Goal: Task Accomplishment & Management: Manage account settings

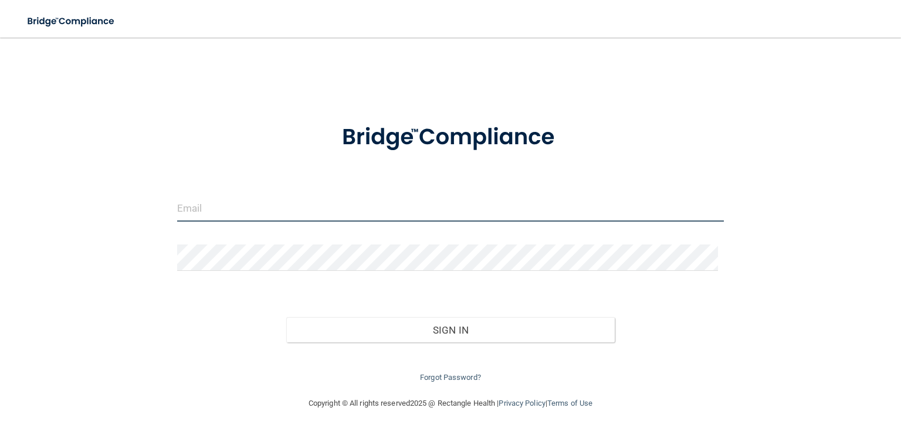
click at [263, 198] on input "email" at bounding box center [450, 208] width 547 height 26
type input "[EMAIL_ADDRESS][DOMAIN_NAME]"
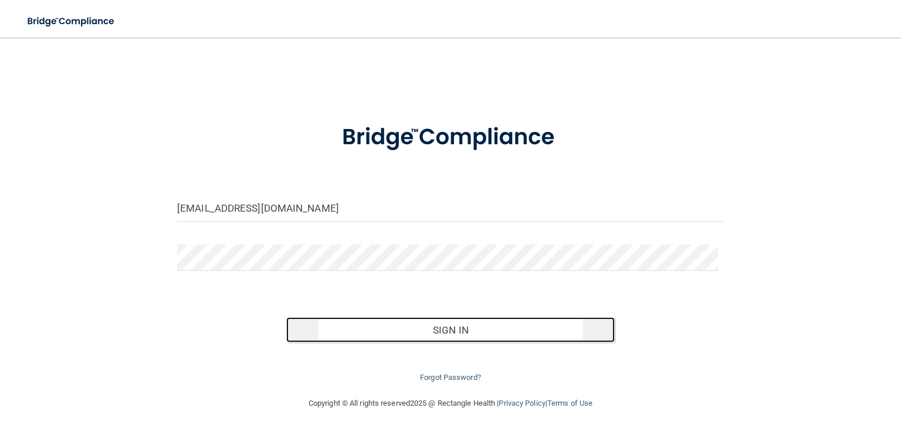
click at [440, 330] on button "Sign In" at bounding box center [450, 330] width 328 height 26
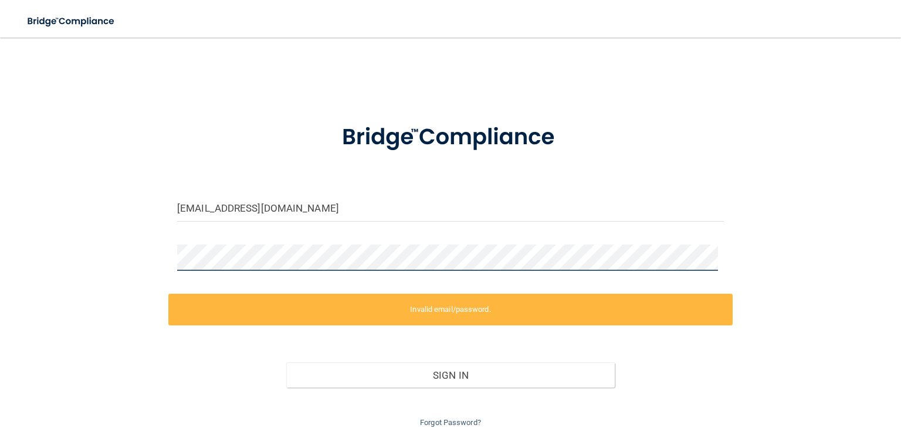
click at [136, 256] on div "[EMAIL_ADDRESS][DOMAIN_NAME] Invalid email/password. You don't have permission …" at bounding box center [450, 239] width 854 height 381
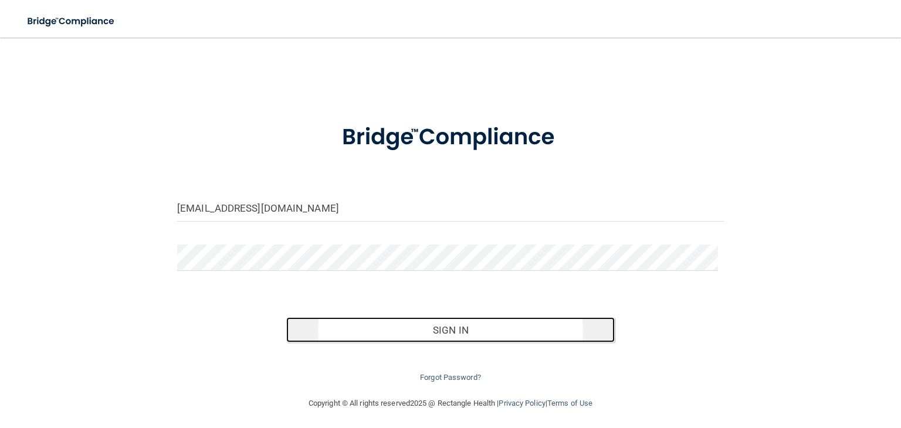
click at [421, 327] on button "Sign In" at bounding box center [450, 330] width 328 height 26
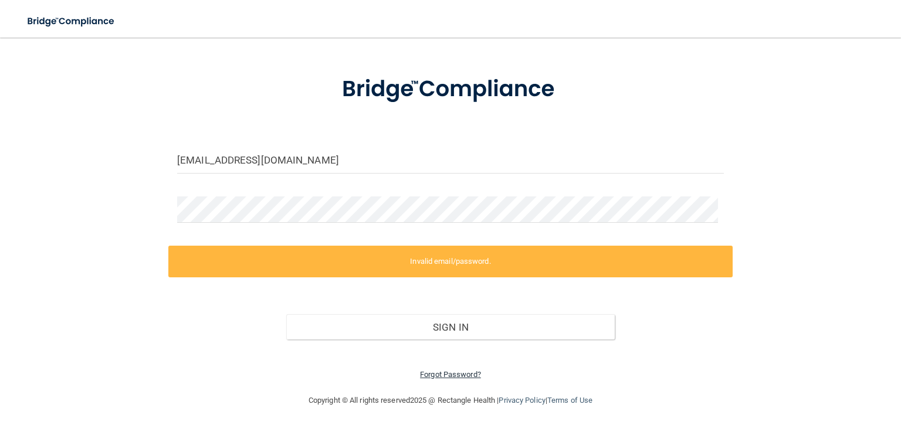
click at [456, 371] on link "Forgot Password?" at bounding box center [450, 374] width 61 height 9
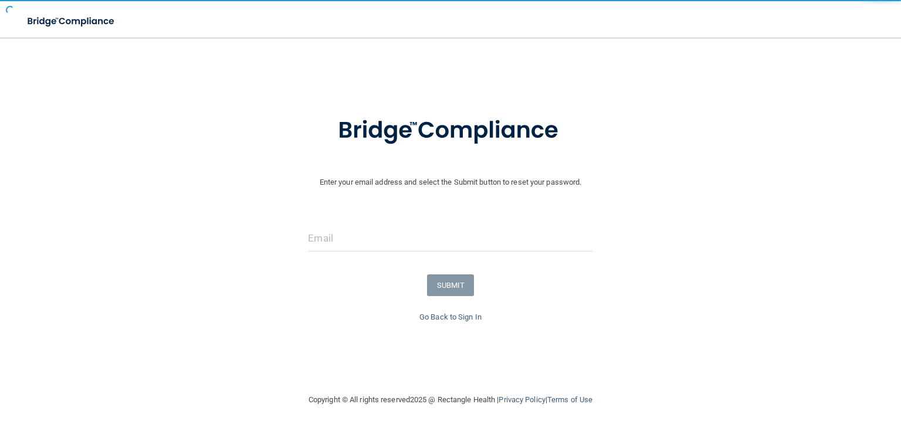
scroll to position [7, 0]
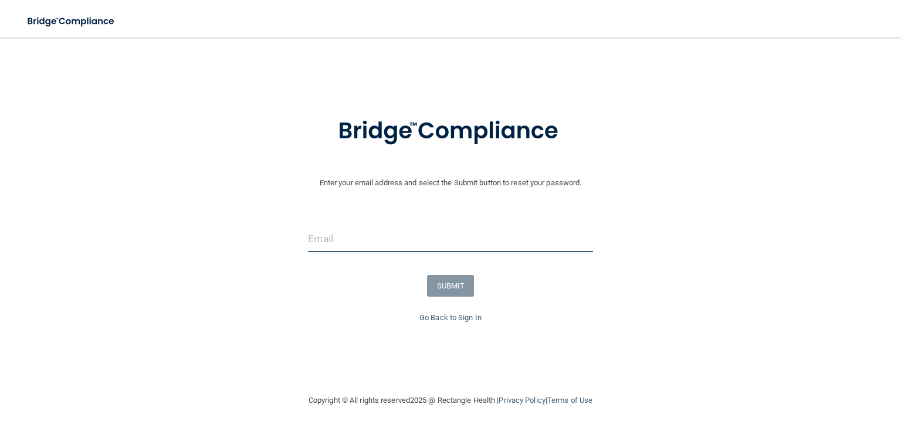
click at [441, 229] on input "email" at bounding box center [450, 239] width 284 height 26
type input "[EMAIL_ADDRESS][DOMAIN_NAME]"
click at [451, 281] on button "SUBMIT" at bounding box center [451, 286] width 48 height 22
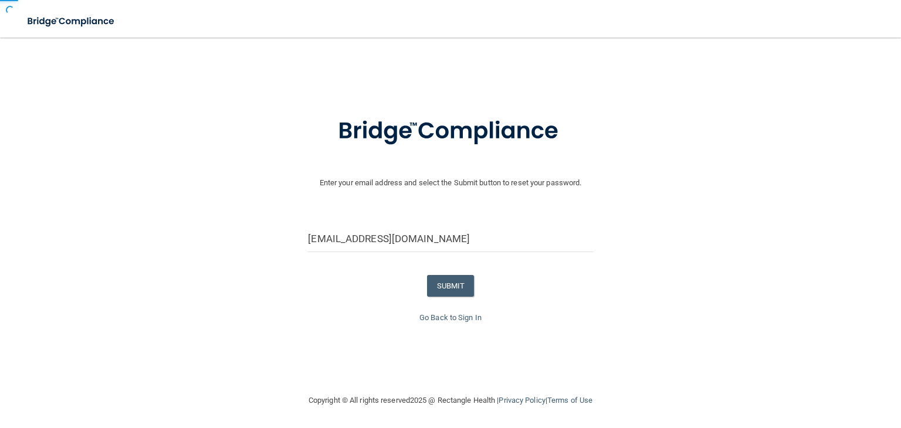
scroll to position [0, 0]
